Goal: Task Accomplishment & Management: Manage account settings

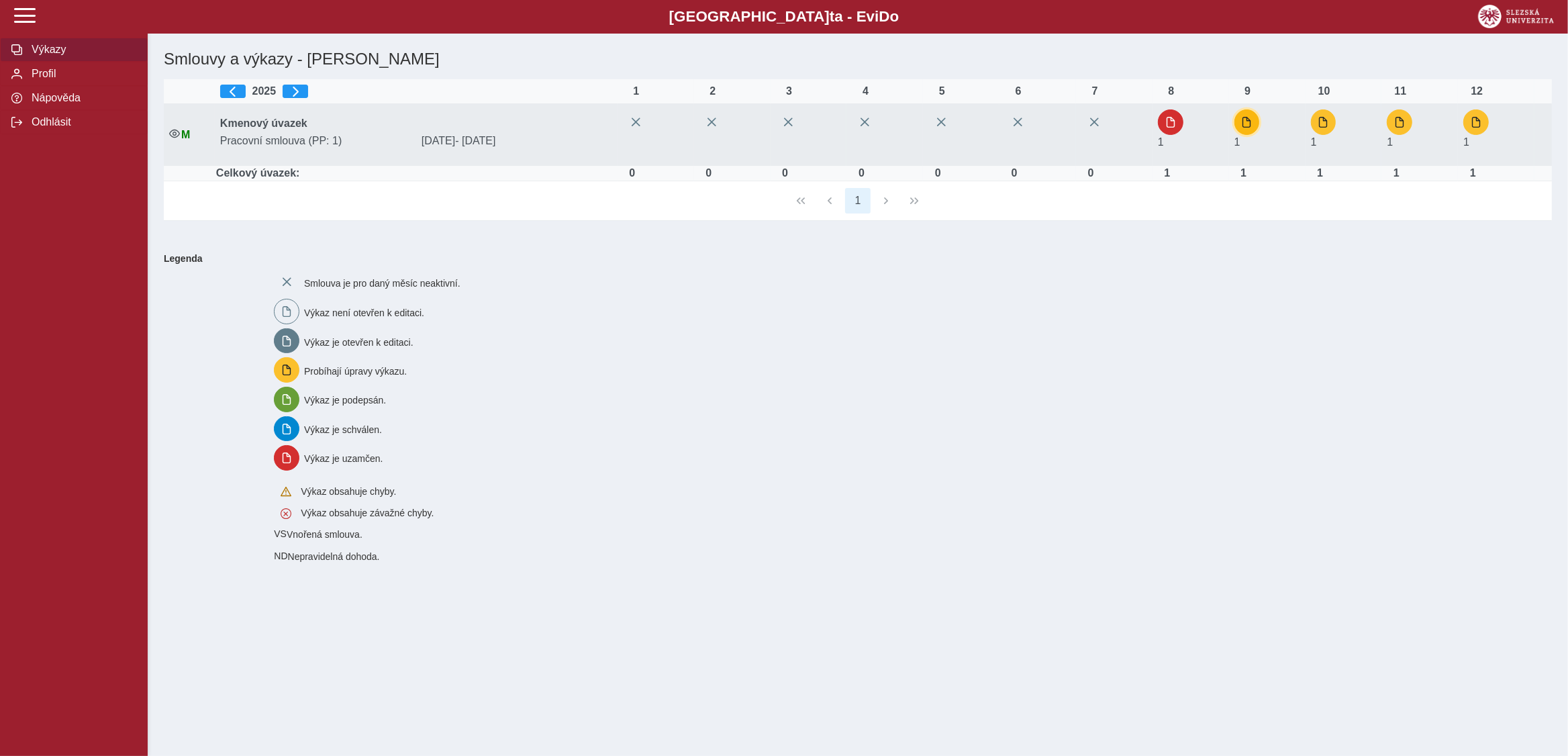
click at [1248, 130] on button "button" at bounding box center [1248, 123] width 26 height 26
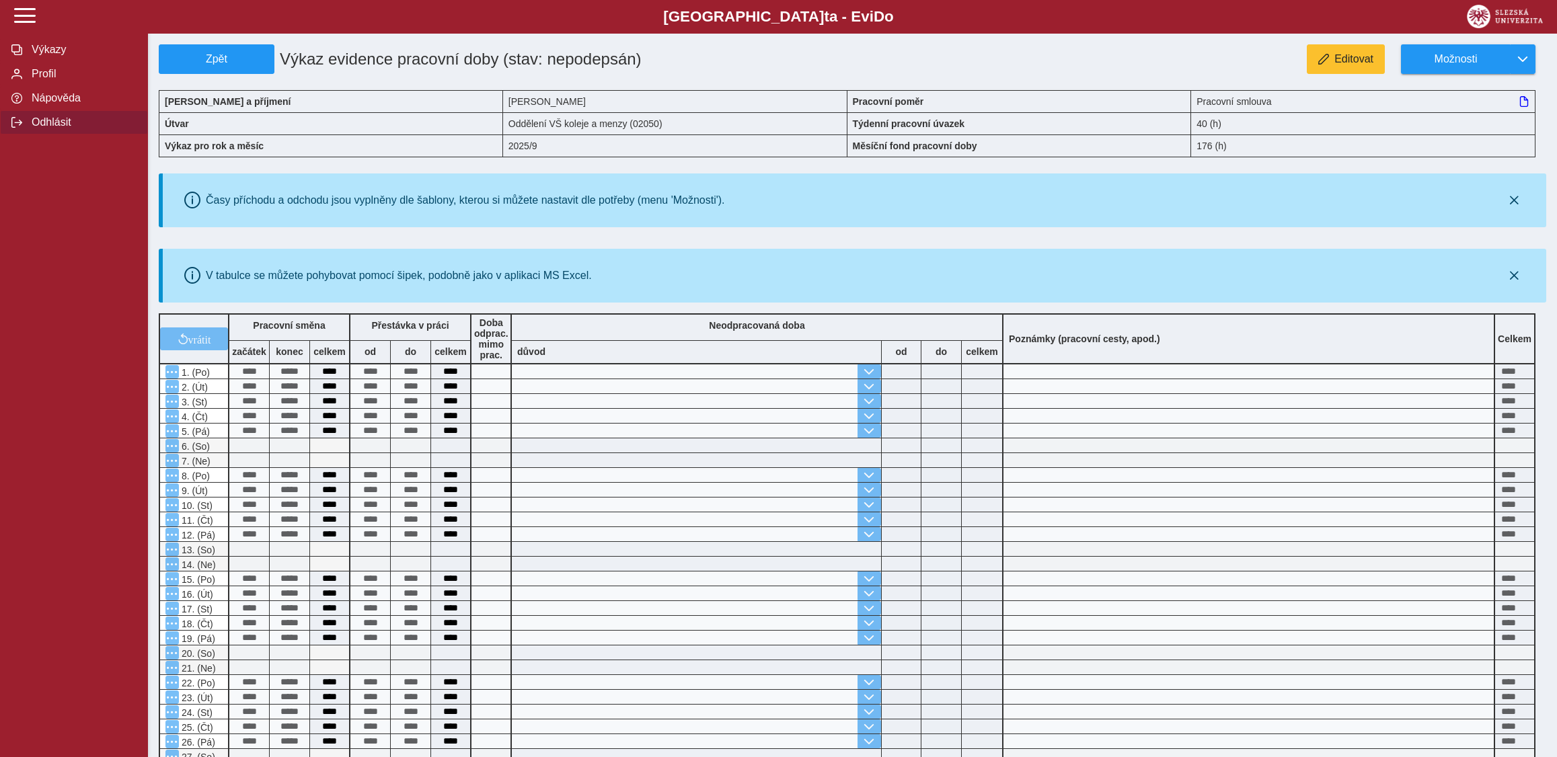
click at [56, 128] on span "Odhlásit" at bounding box center [82, 122] width 109 height 12
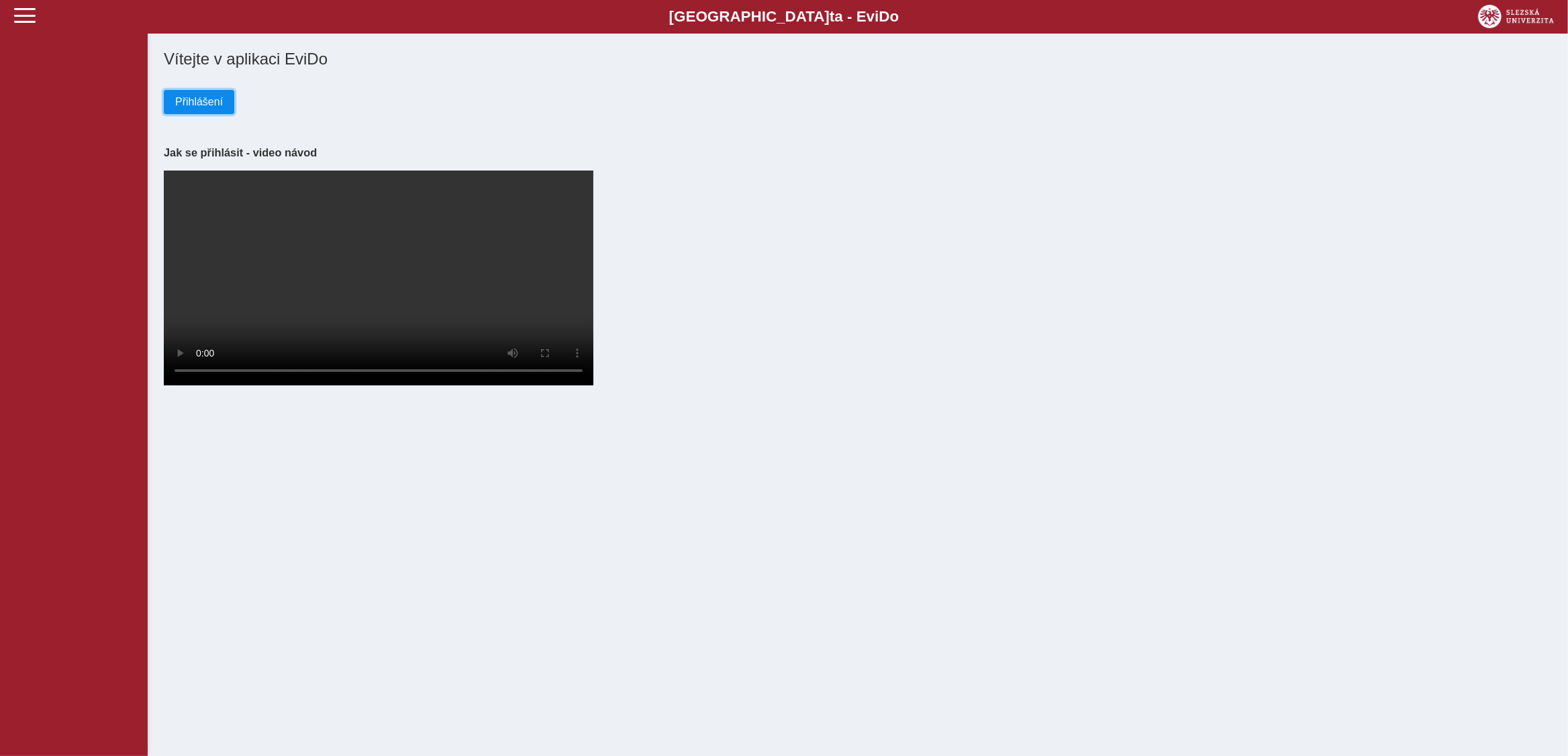
click at [208, 101] on span "Přihlášení" at bounding box center [199, 102] width 48 height 12
